Goal: Information Seeking & Learning: Learn about a topic

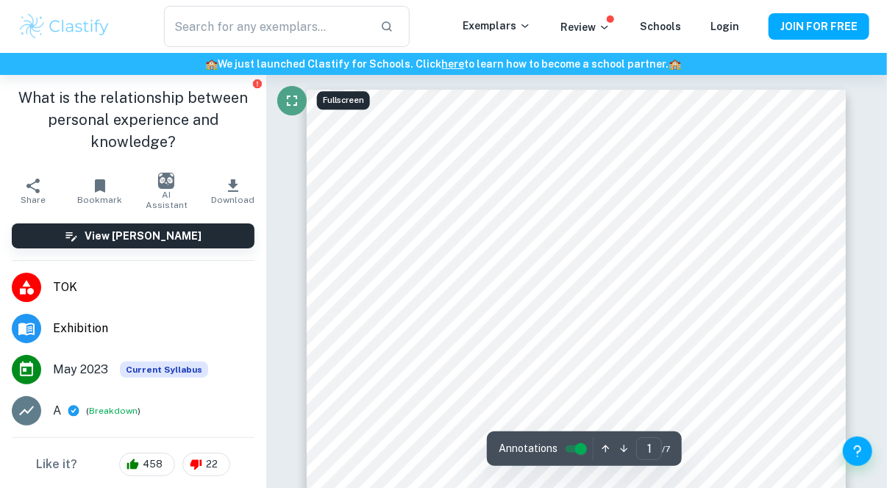
click at [293, 101] on icon "Fullscreen" at bounding box center [292, 101] width 18 height 18
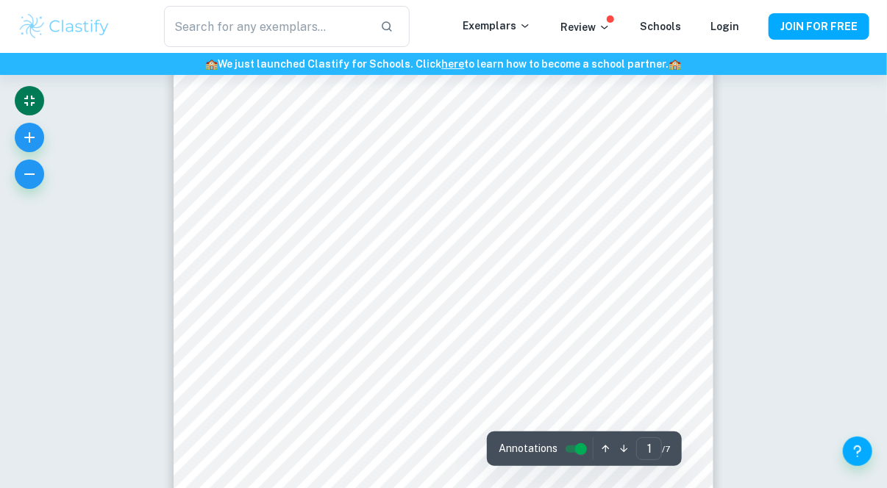
scroll to position [88, 0]
click at [621, 449] on icon "button" at bounding box center [623, 448] width 11 height 11
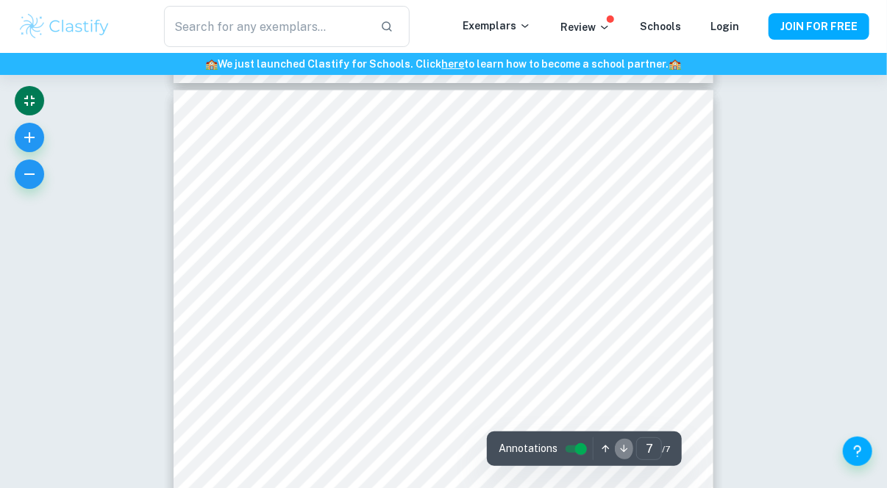
click at [621, 449] on icon "button" at bounding box center [623, 448] width 11 height 11
click at [600, 449] on icon "button" at bounding box center [605, 448] width 11 height 11
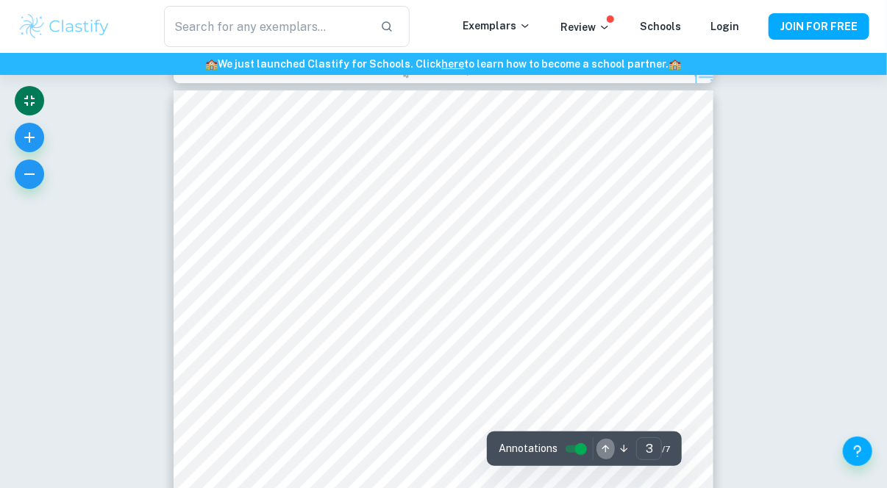
click at [600, 449] on icon "button" at bounding box center [605, 448] width 11 height 11
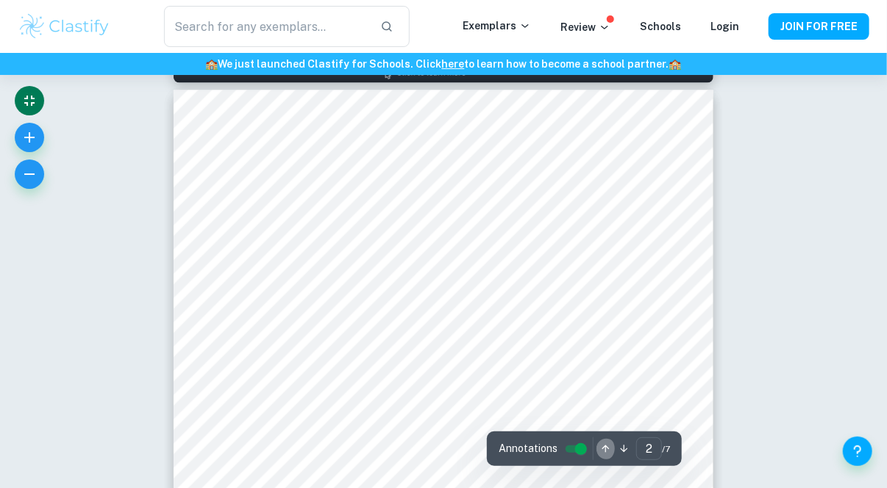
click at [600, 449] on icon "button" at bounding box center [605, 448] width 11 height 11
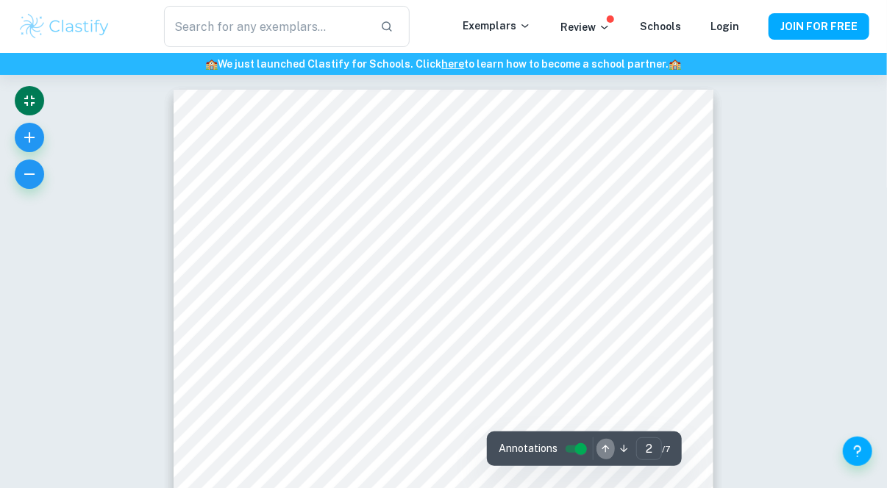
type input "1"
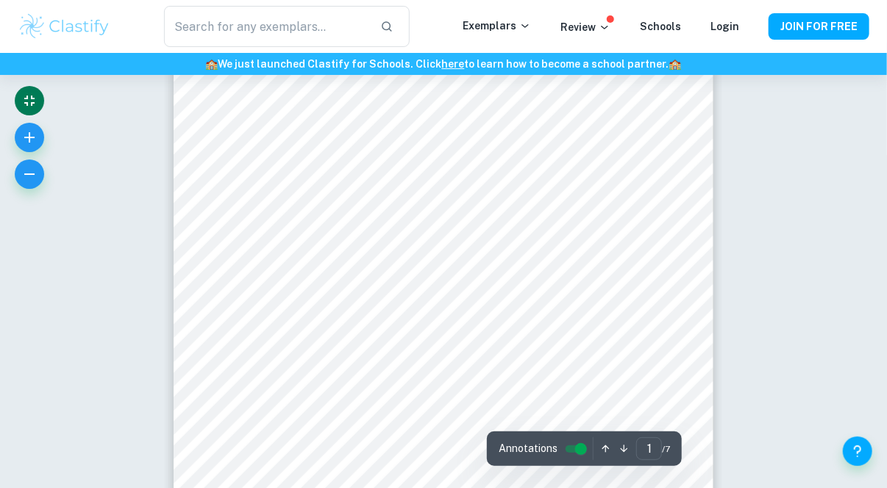
scroll to position [29, 0]
